Goal: Information Seeking & Learning: Learn about a topic

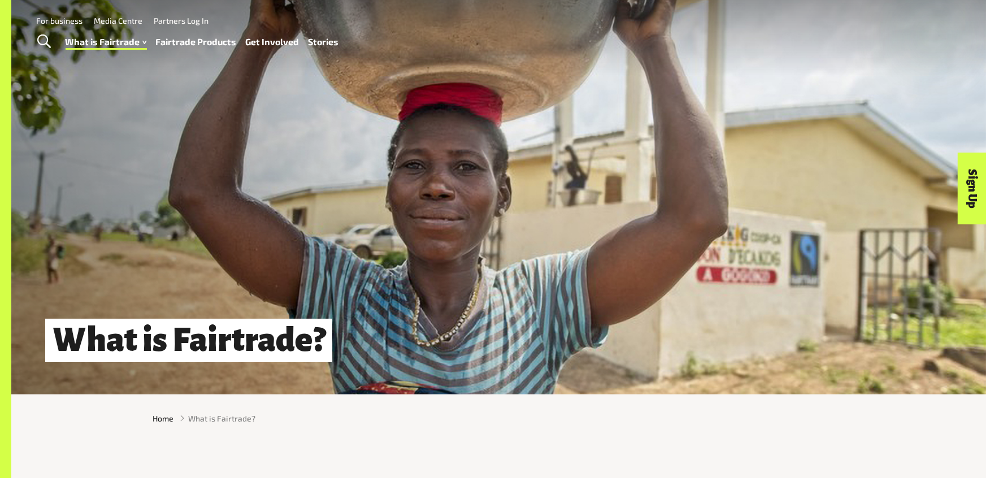
click at [201, 43] on link "Fairtrade Products" at bounding box center [196, 42] width 81 height 16
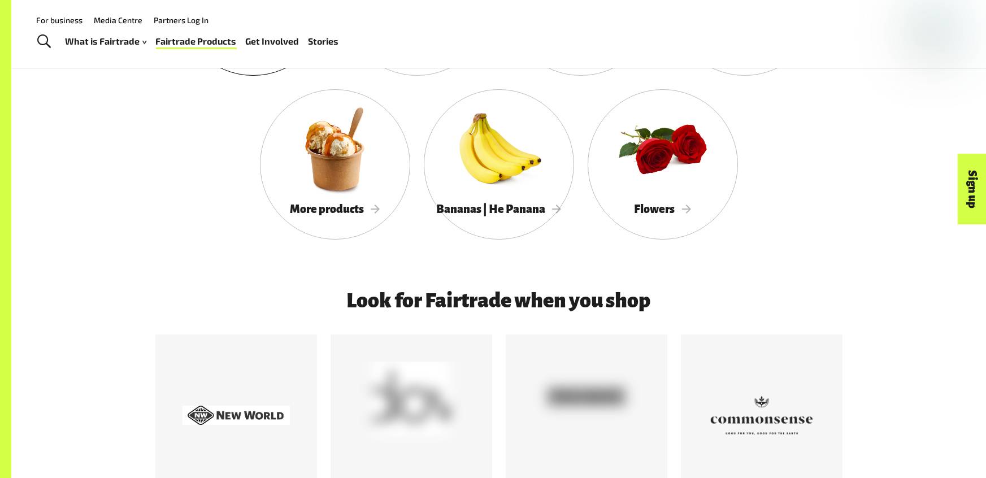
scroll to position [1234, 0]
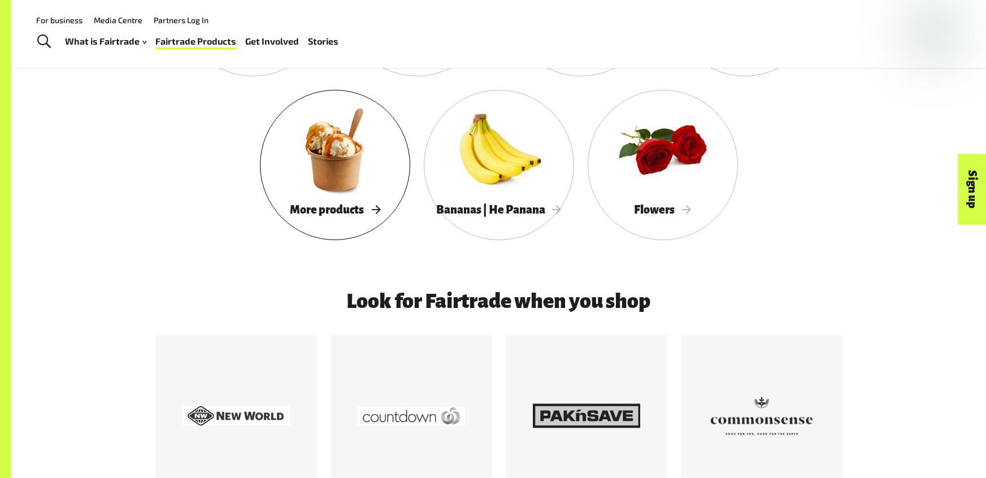
click at [371, 210] on span "More products" at bounding box center [335, 209] width 90 height 12
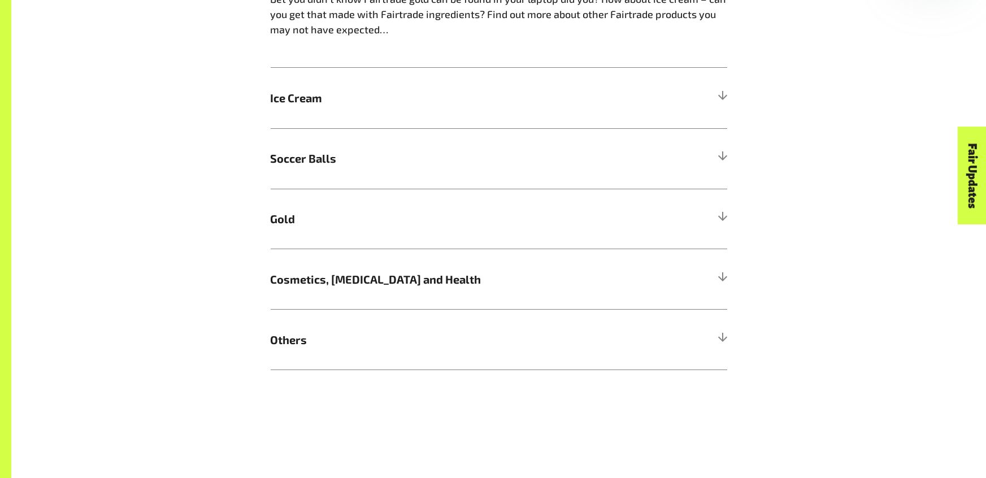
scroll to position [814, 0]
click at [727, 340] on div "More Fairtrade products Bet you didn’t know Fairtrade gold can be found in your…" at bounding box center [499, 162] width 470 height 413
click at [721, 333] on div at bounding box center [722, 338] width 10 height 10
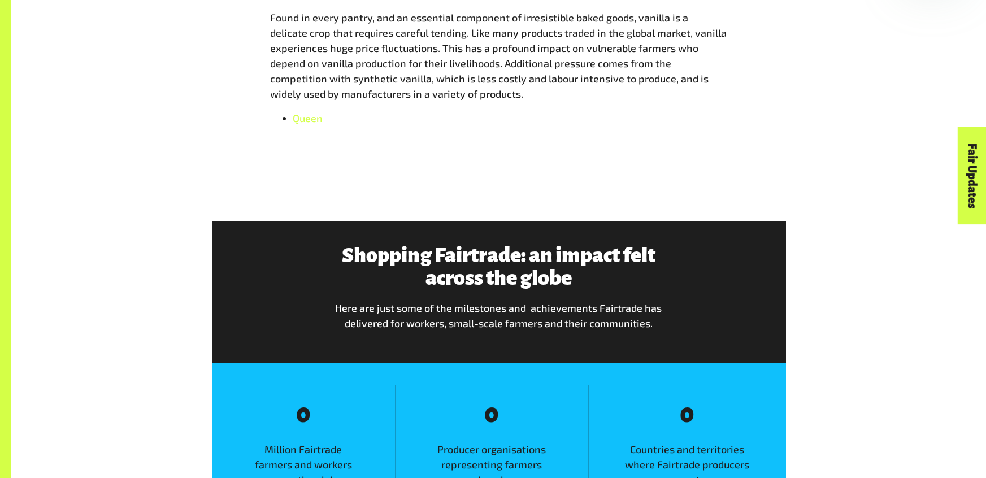
scroll to position [1594, 0]
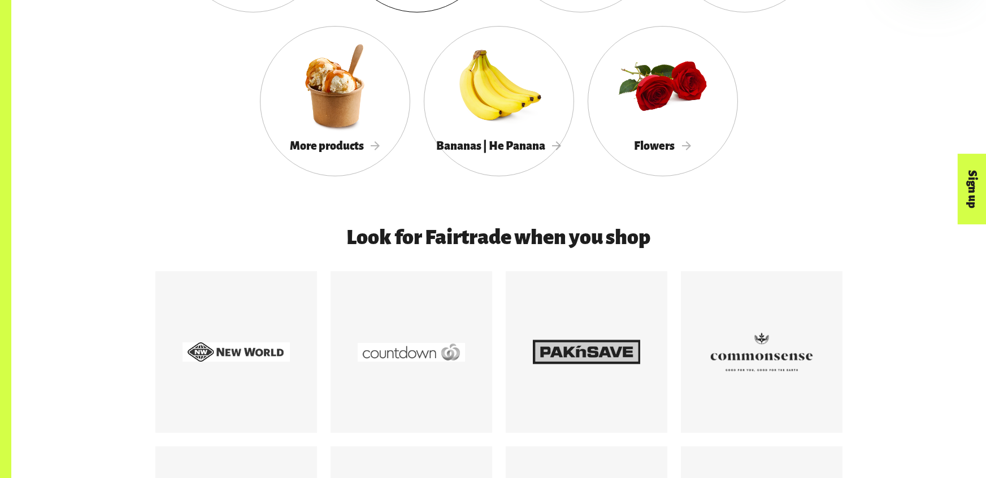
scroll to position [1294, 0]
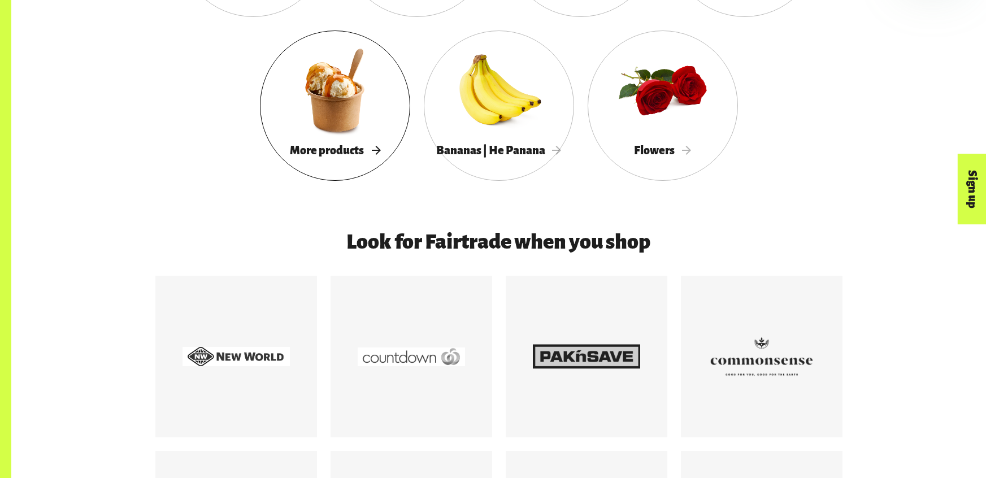
click at [354, 129] on div at bounding box center [335, 90] width 150 height 98
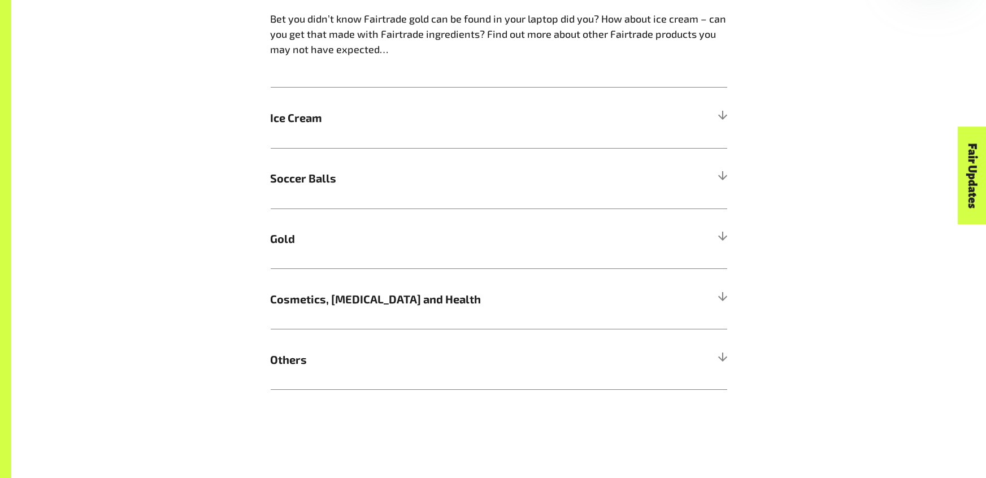
scroll to position [796, 0]
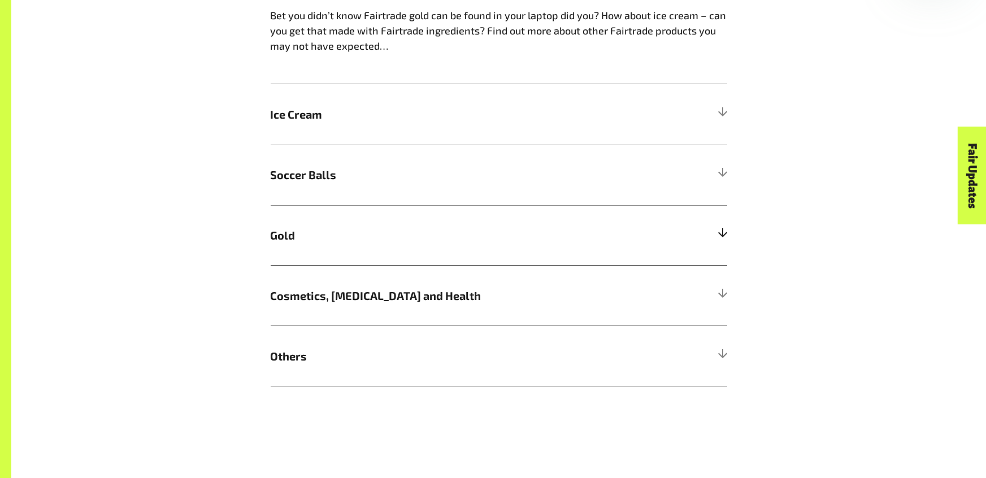
click at [711, 237] on h5 "Gold" at bounding box center [499, 235] width 457 height 60
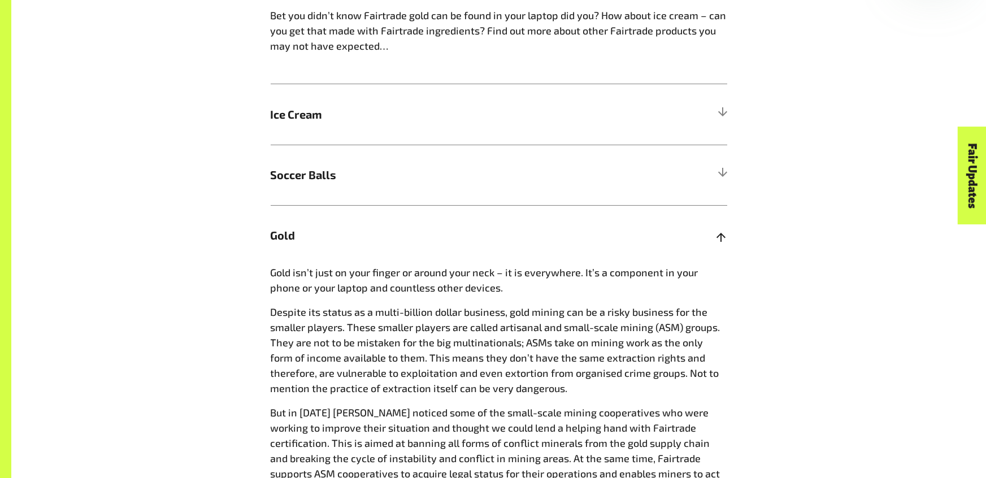
click at [717, 236] on div at bounding box center [722, 235] width 10 height 10
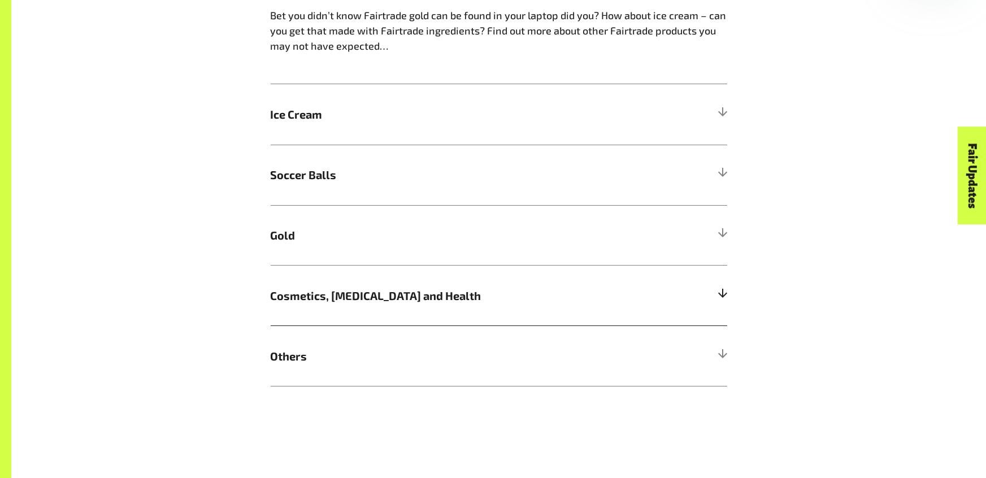
click at [723, 291] on div at bounding box center [722, 296] width 10 height 10
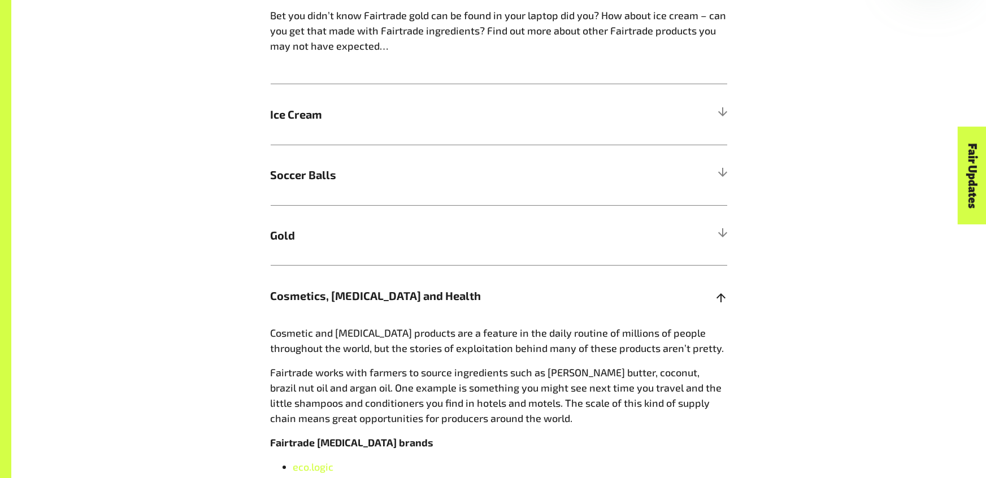
click at [723, 291] on div at bounding box center [722, 296] width 10 height 10
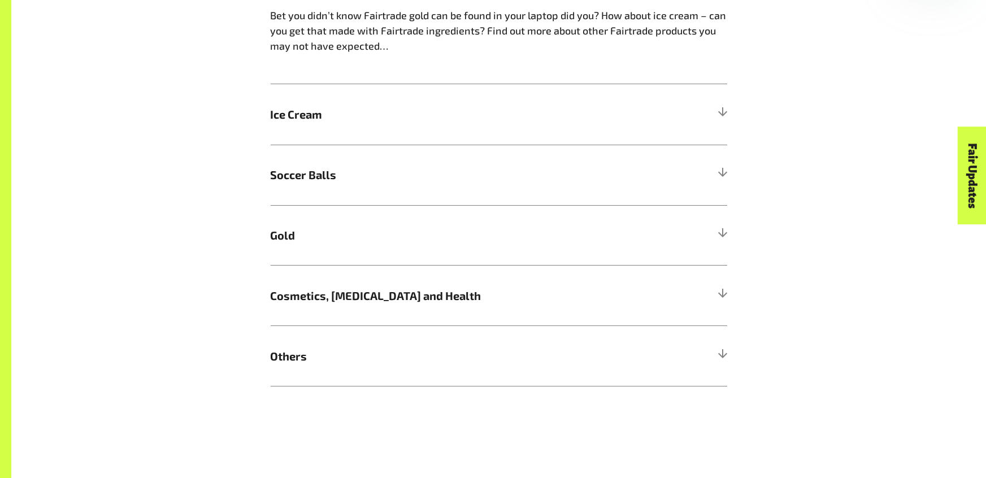
click at [729, 346] on div "More Fairtrade products Bet you didn’t know Fairtrade gold can be found in your…" at bounding box center [499, 180] width 470 height 413
click at [725, 352] on div at bounding box center [722, 356] width 10 height 10
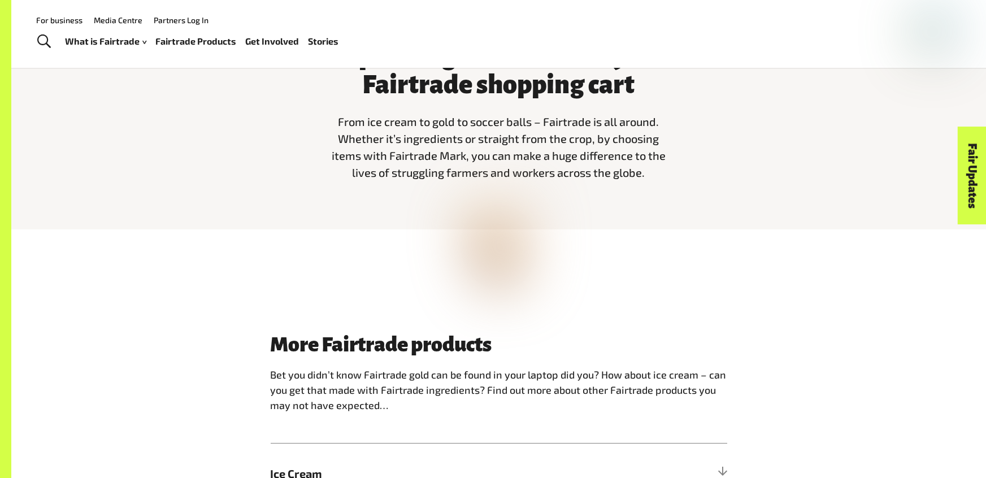
scroll to position [406, 0]
